Goal: Task Accomplishment & Management: Complete application form

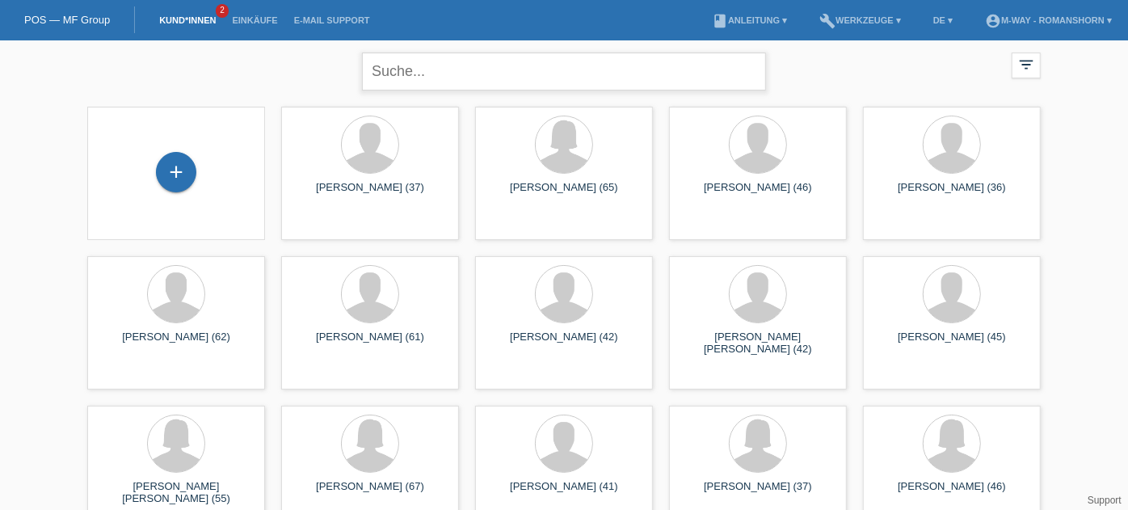
click at [391, 82] on input "text" at bounding box center [564, 72] width 404 height 38
click at [410, 69] on input "text" at bounding box center [564, 72] width 404 height 38
click at [436, 74] on input "text" at bounding box center [564, 72] width 404 height 38
click at [406, 65] on input "text" at bounding box center [564, 72] width 404 height 38
type input "daniel weiss"
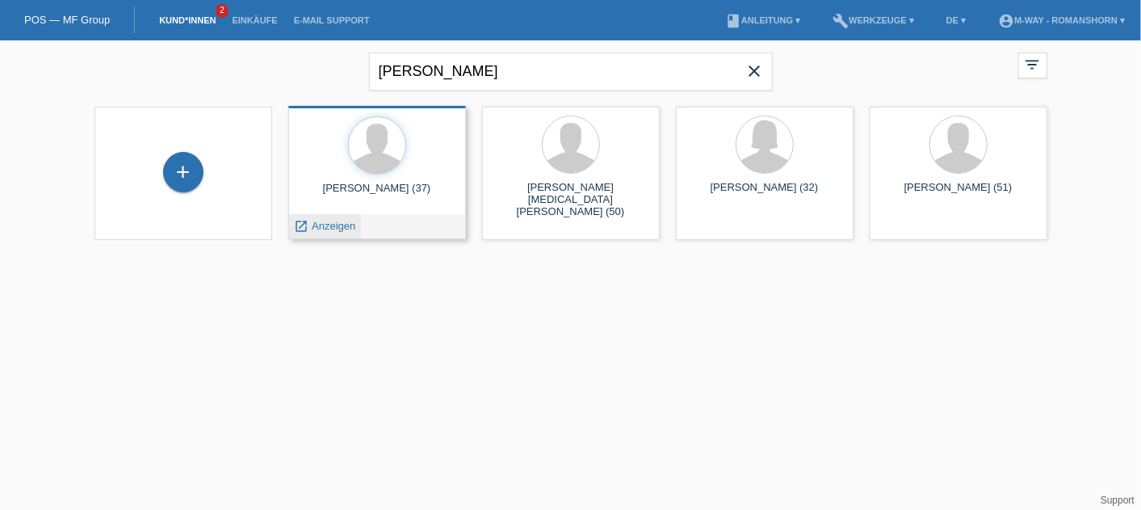
click at [324, 227] on span "Anzeigen" at bounding box center [334, 226] width 44 height 12
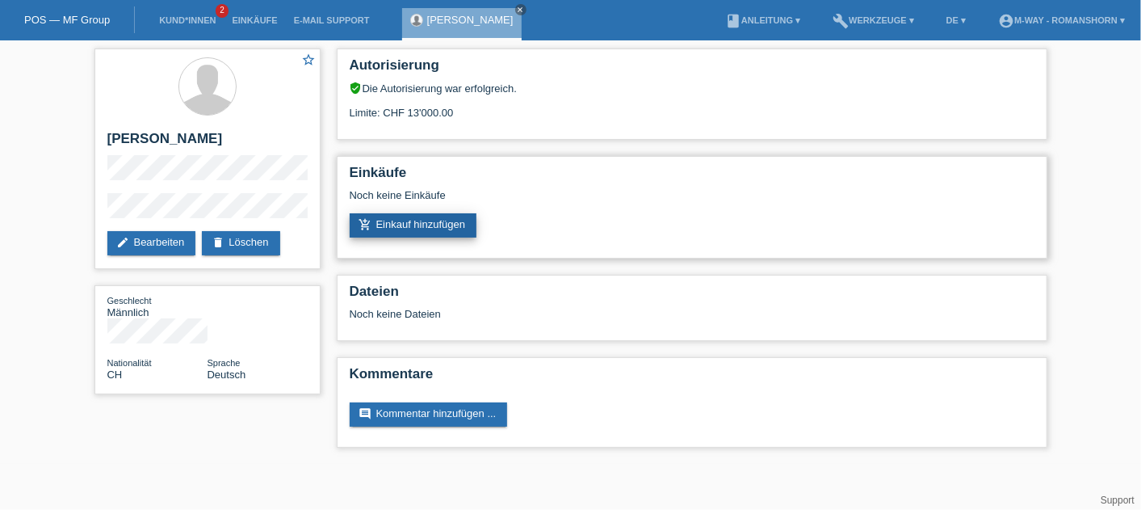
click at [418, 228] on link "add_shopping_cart Einkauf hinzufügen" at bounding box center [414, 225] width 128 height 24
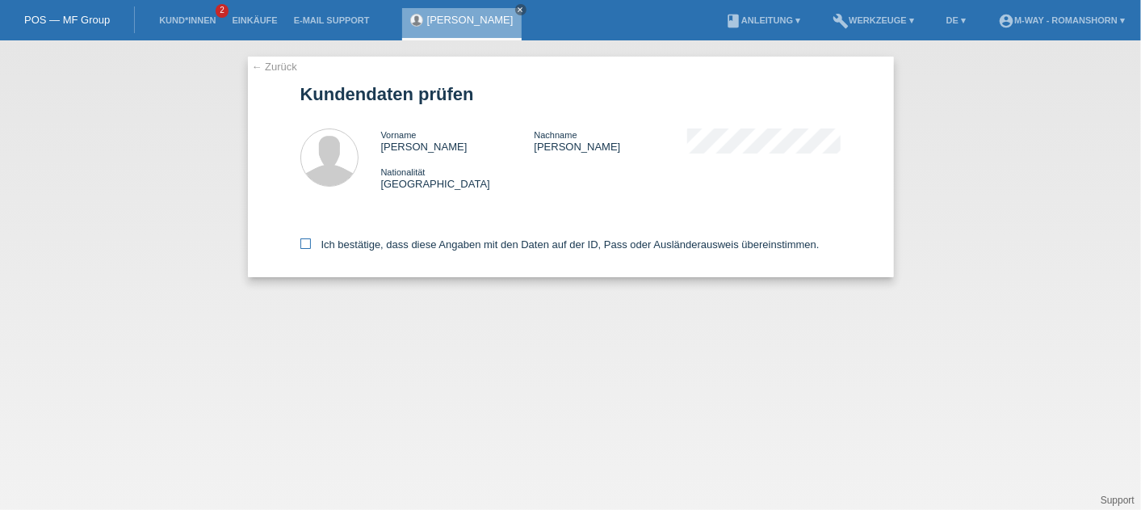
click at [305, 246] on icon at bounding box center [306, 243] width 11 height 11
click at [305, 246] on input "Ich bestätige, dass diese Angaben mit den Daten auf der ID, Pass oder Ausländer…" at bounding box center [306, 243] width 11 height 11
checkbox input "true"
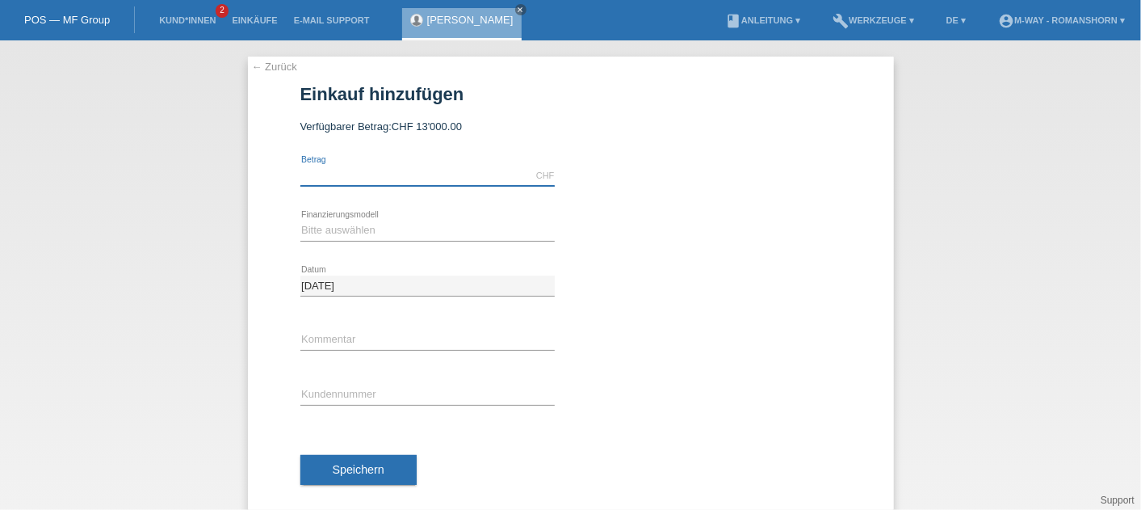
click at [312, 179] on input "text" at bounding box center [428, 176] width 254 height 20
type input "3500.00"
click at [260, 240] on div "← Zurück Einkauf hinzufügen Verfügbarer Betrag: CHF 13'000.00 3500.00" at bounding box center [571, 287] width 646 height 460
click at [301, 234] on select "Bitte auswählen Fixe Raten Kauf auf Rechnung mit Teilzahlungsoption" at bounding box center [428, 230] width 254 height 19
select select "77"
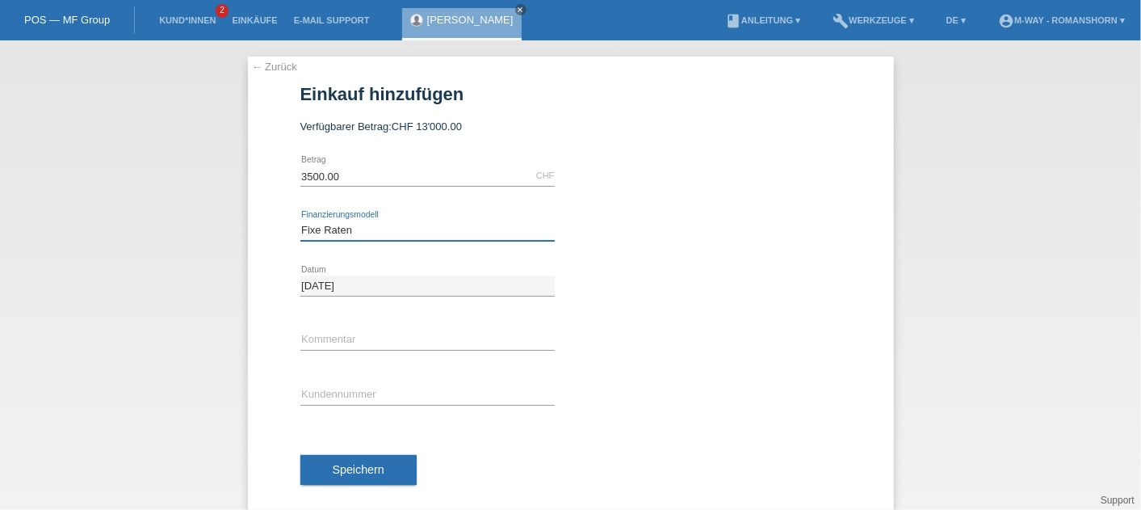
click at [301, 221] on select "Bitte auswählen Fixe Raten Kauf auf Rechnung mit Teilzahlungsoption" at bounding box center [428, 230] width 254 height 19
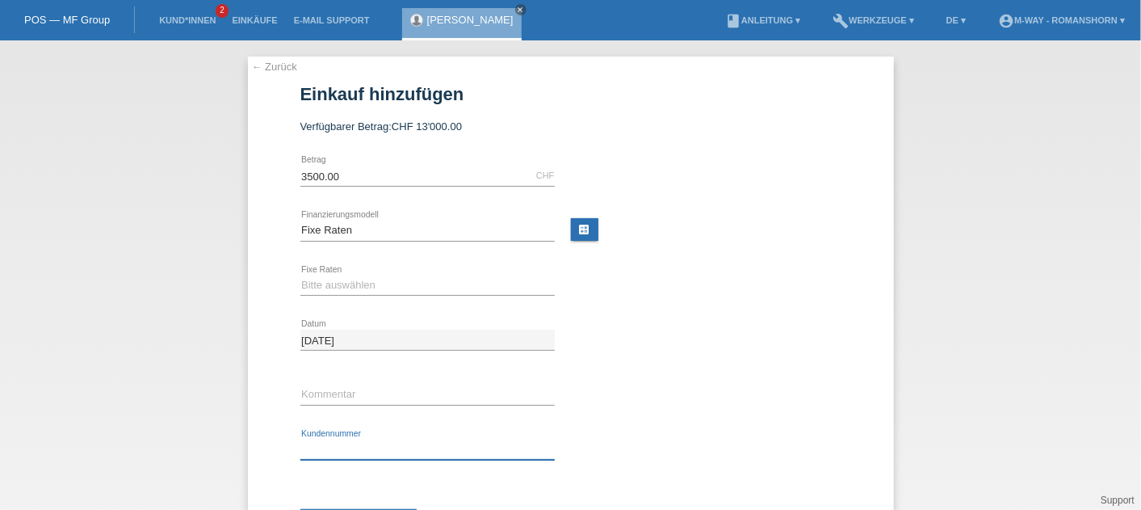
click at [342, 441] on input "text" at bounding box center [428, 449] width 254 height 20
type input "K511501"
click at [372, 295] on icon at bounding box center [428, 295] width 254 height 1
click at [350, 288] on select "Bitte auswählen 4 Raten 5 Raten 6 Raten 7 Raten 8 Raten 9 Raten 10 Raten 11 Rat…" at bounding box center [428, 284] width 254 height 19
select select "202"
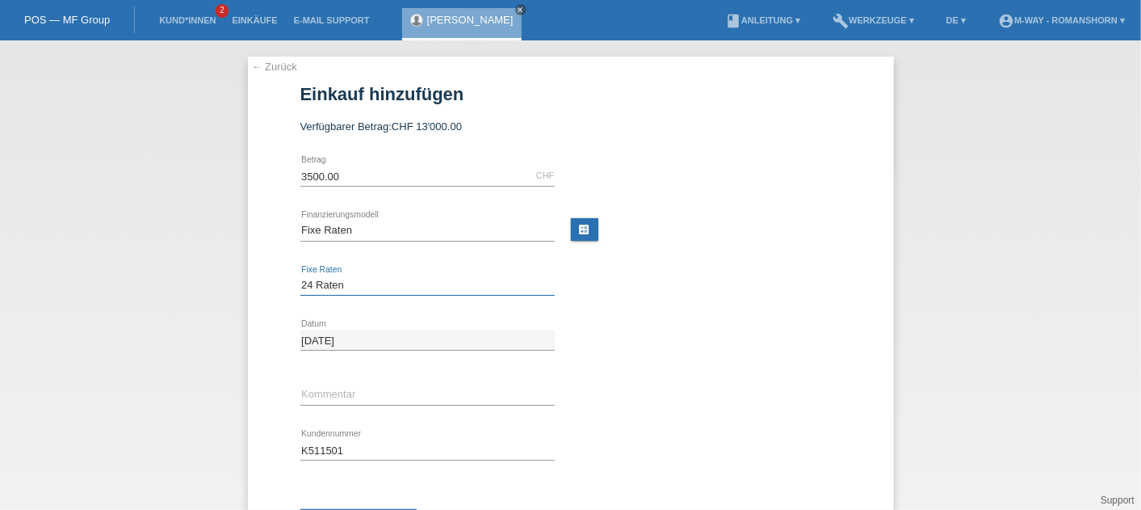
click at [301, 275] on select "Bitte auswählen 4 Raten 5 Raten 6 Raten 7 Raten 8 Raten 9 Raten 10 Raten 11 Rat…" at bounding box center [428, 284] width 254 height 19
click at [658, 401] on div "error Kommentar" at bounding box center [571, 395] width 541 height 55
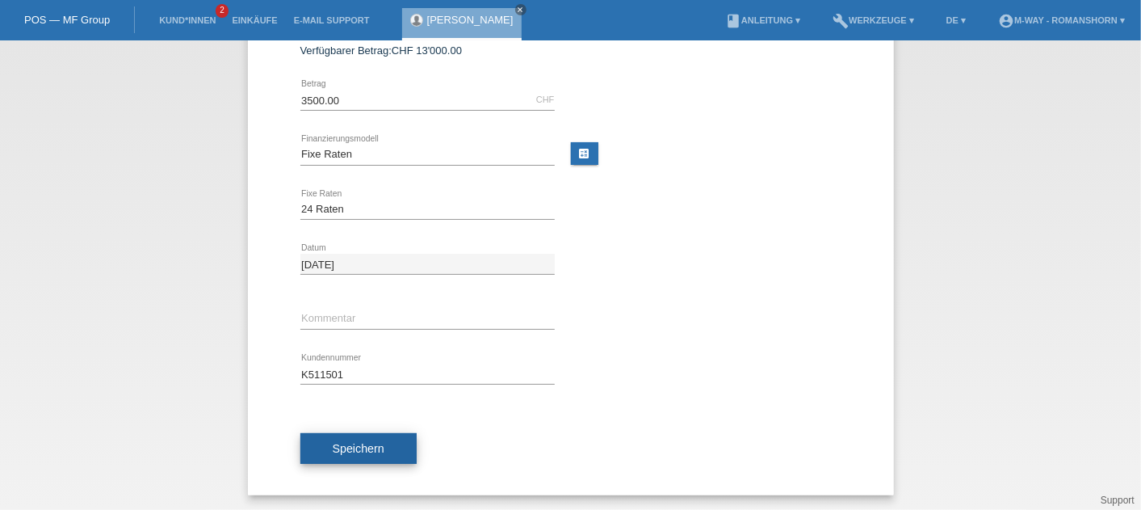
click at [388, 447] on button "Speichern" at bounding box center [359, 448] width 116 height 31
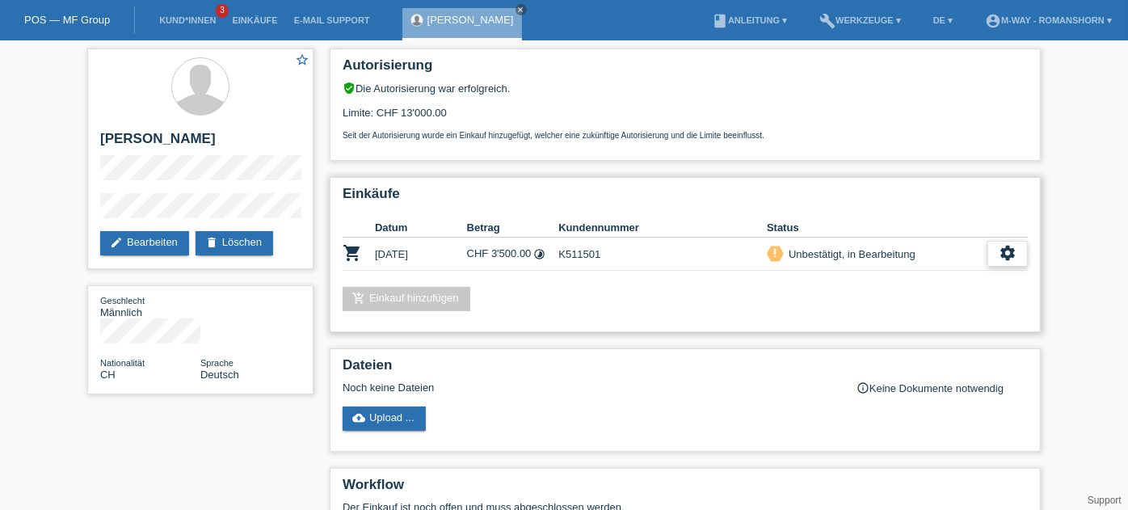
click at [1006, 267] on div "settings" at bounding box center [1007, 254] width 40 height 26
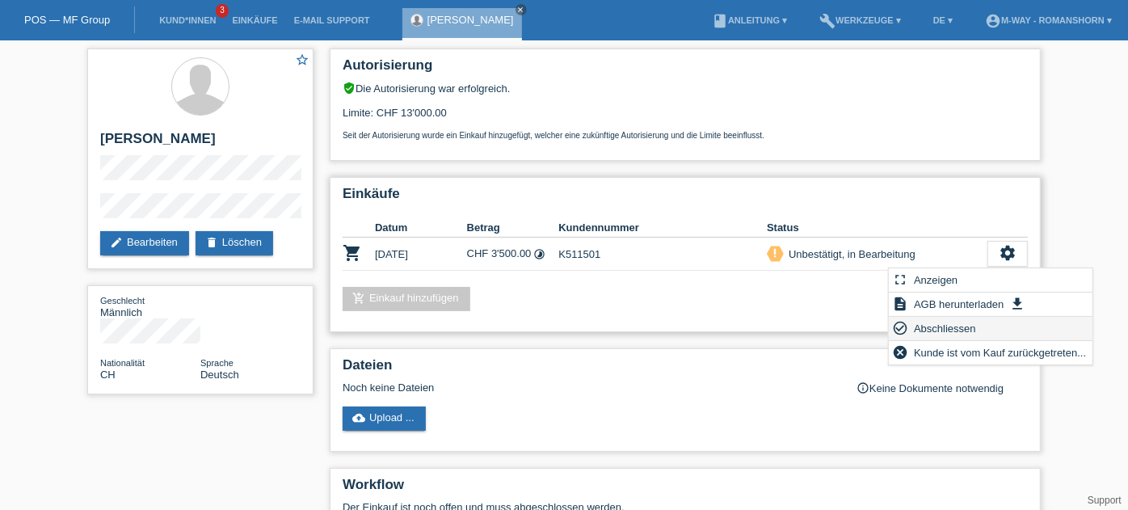
click at [931, 325] on span "Abschliessen" at bounding box center [944, 327] width 67 height 19
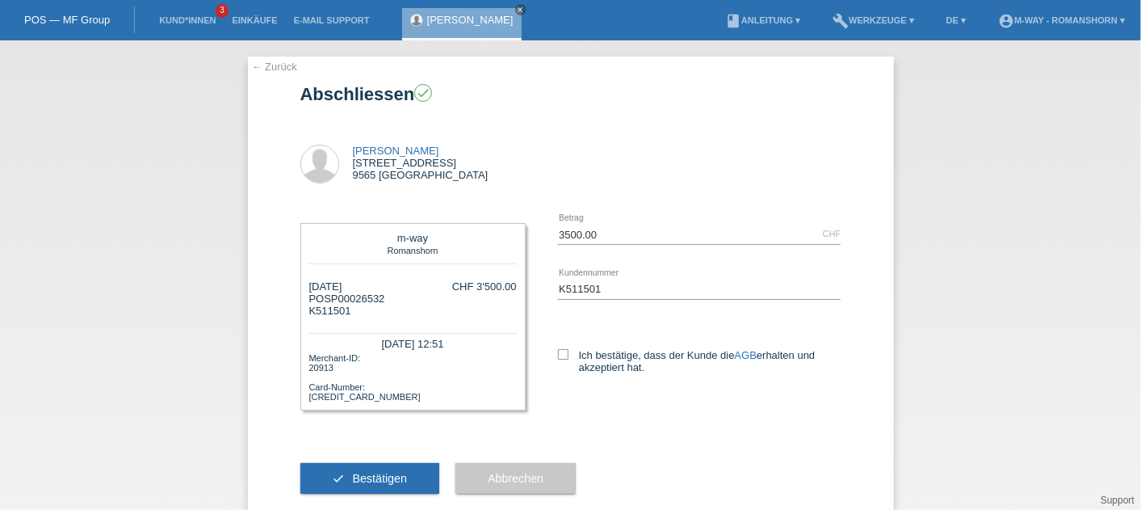
click at [547, 351] on div "3500.00 CHF error [GEOGRAPHIC_DATA] K511501 error AGB" at bounding box center [684, 306] width 316 height 198
click at [558, 355] on icon at bounding box center [563, 354] width 11 height 11
click at [558, 355] on input "Ich bestätige, dass der Kunde die AGB erhalten und akzeptiert hat." at bounding box center [563, 354] width 11 height 11
checkbox input "true"
click at [376, 486] on button "check Bestätigen" at bounding box center [371, 478] width 140 height 31
